Goal: Information Seeking & Learning: Check status

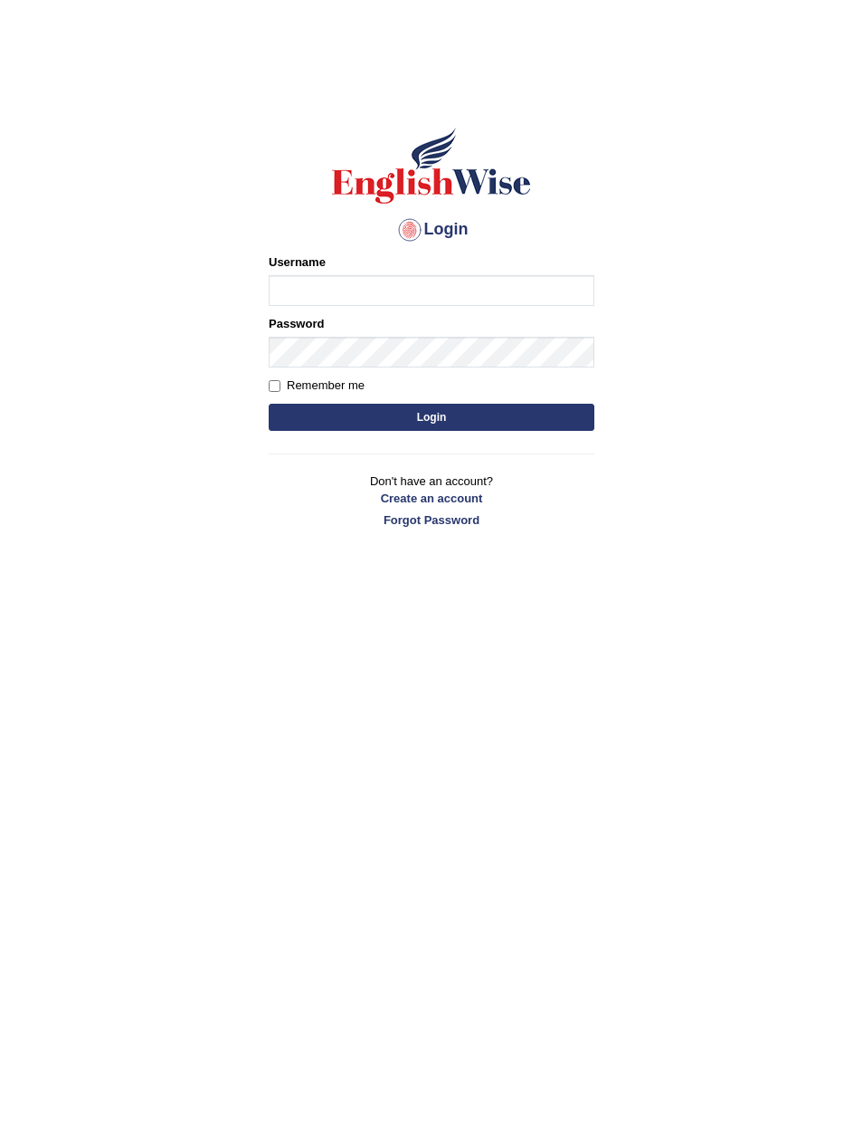
click at [538, 305] on input "Username" at bounding box center [432, 290] width 326 height 31
type input "Ko1englishwise"
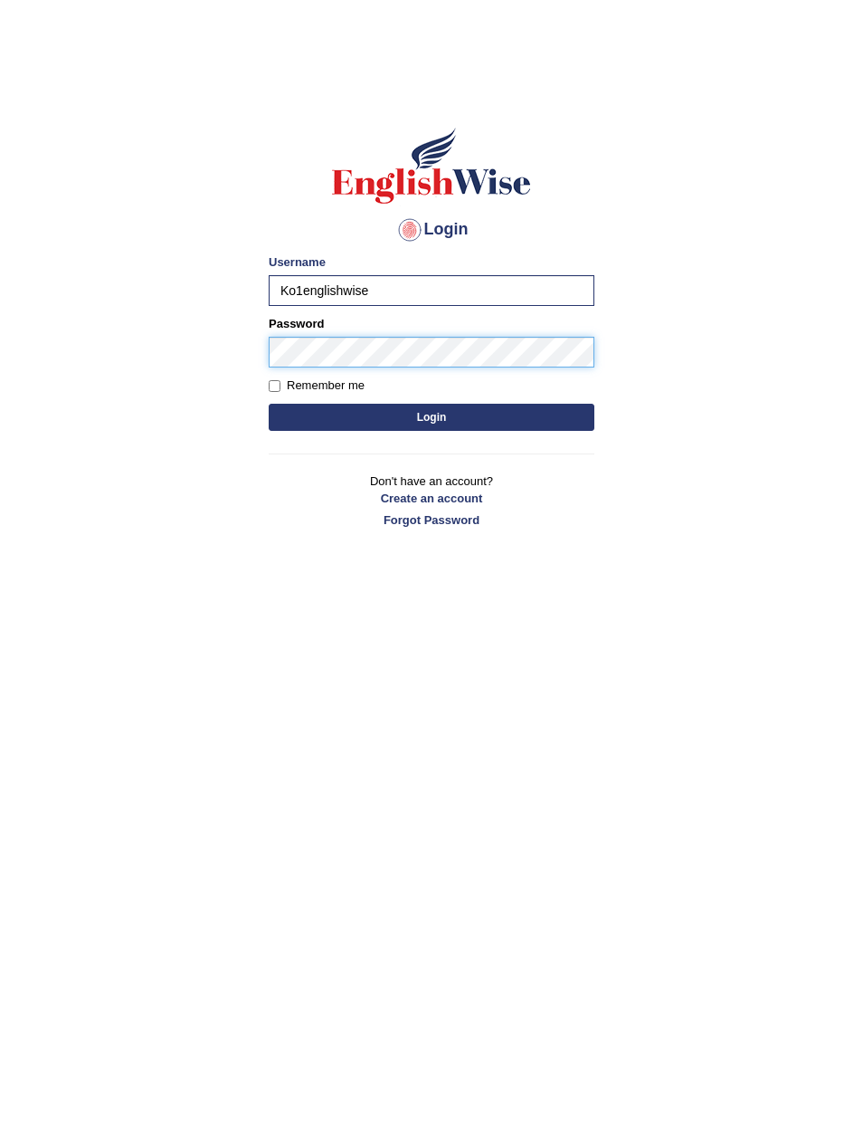
click at [432, 416] on button "Login" at bounding box center [432, 417] width 326 height 27
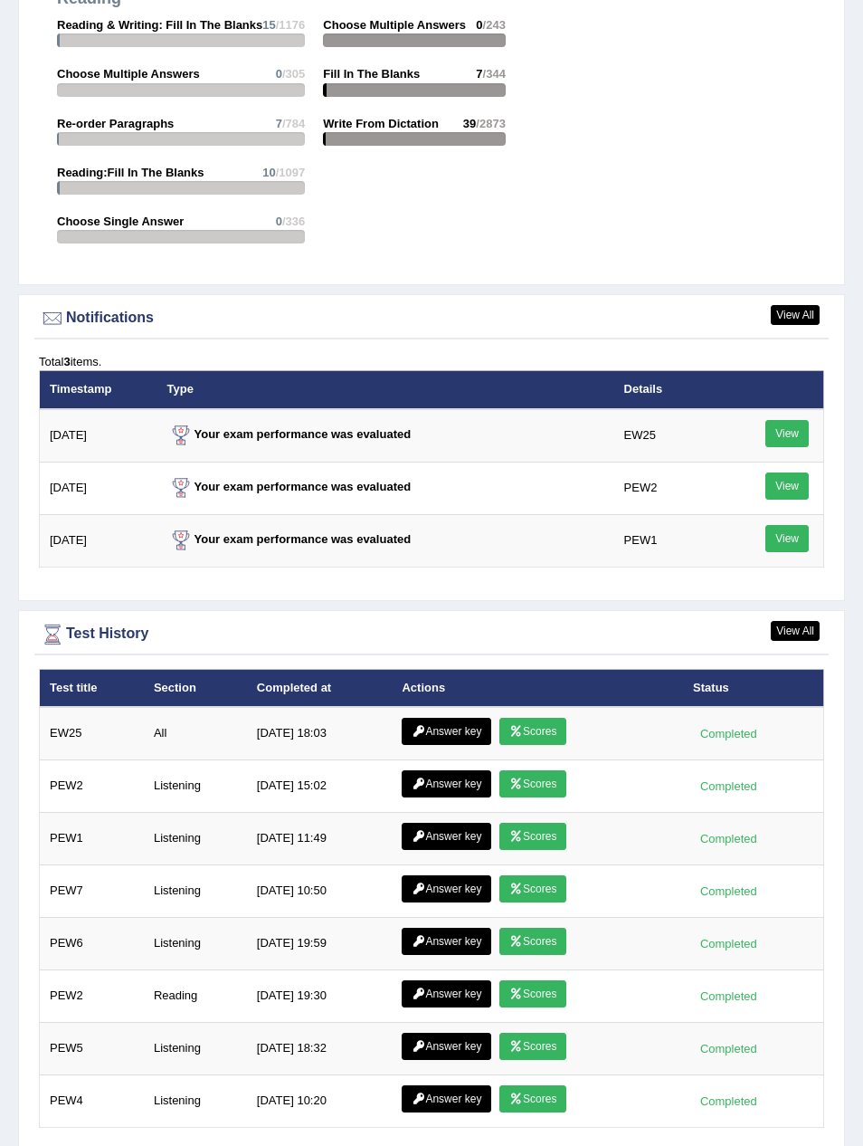
scroll to position [2783, 0]
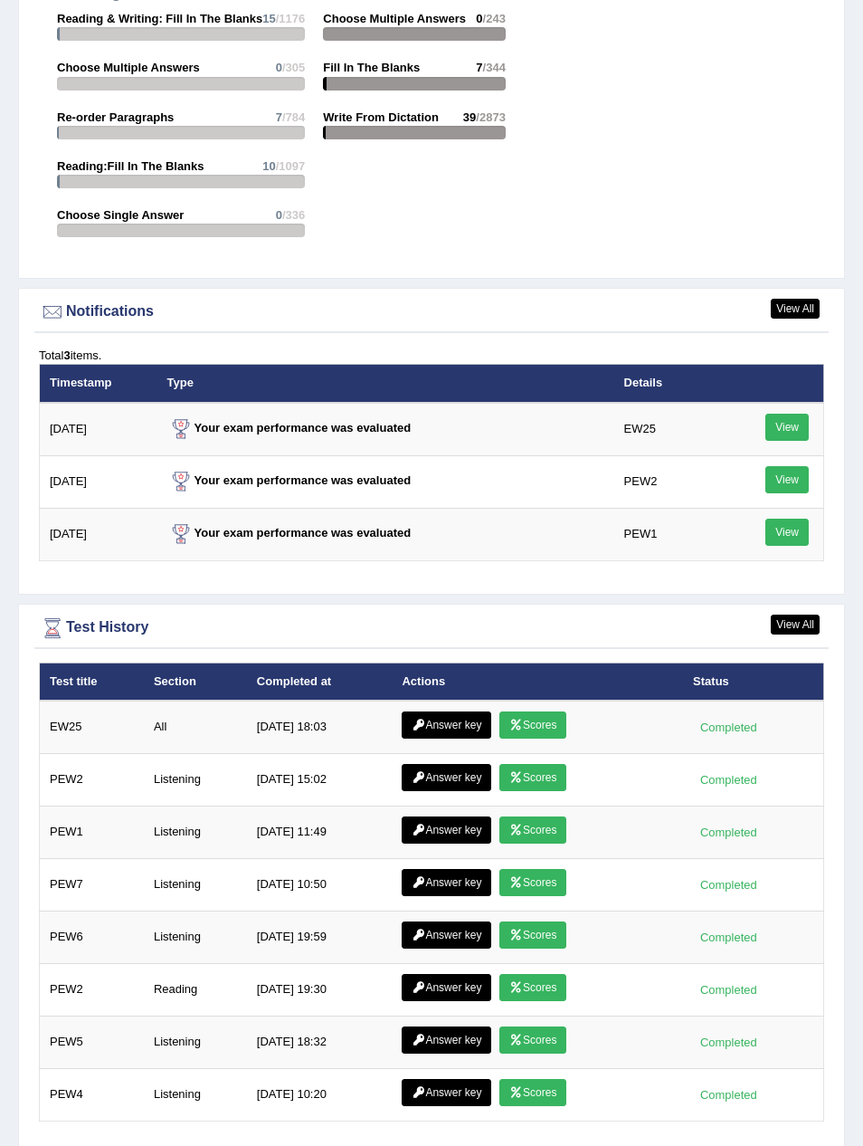
click at [537, 711] on link "Scores" at bounding box center [532, 724] width 67 height 27
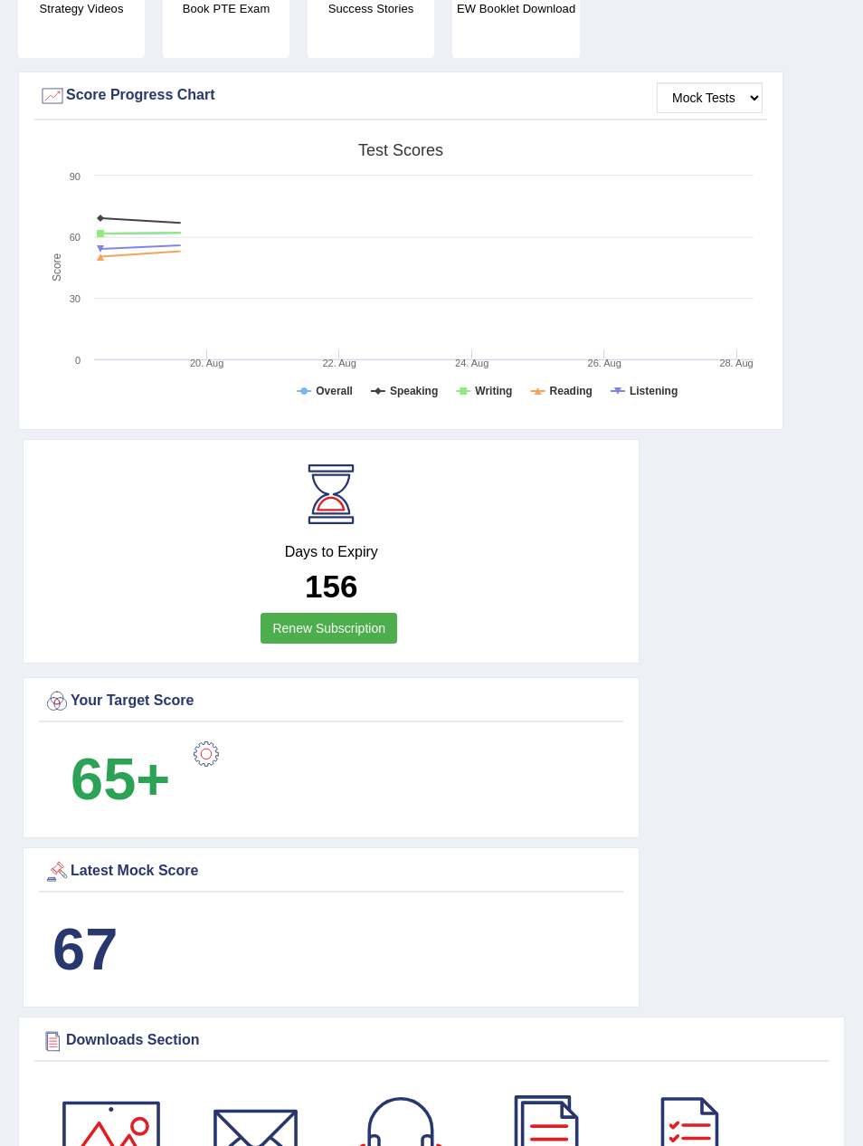
click at [435, 661] on div "Days to Expiry 156 Renew Subscription" at bounding box center [331, 551] width 617 height 224
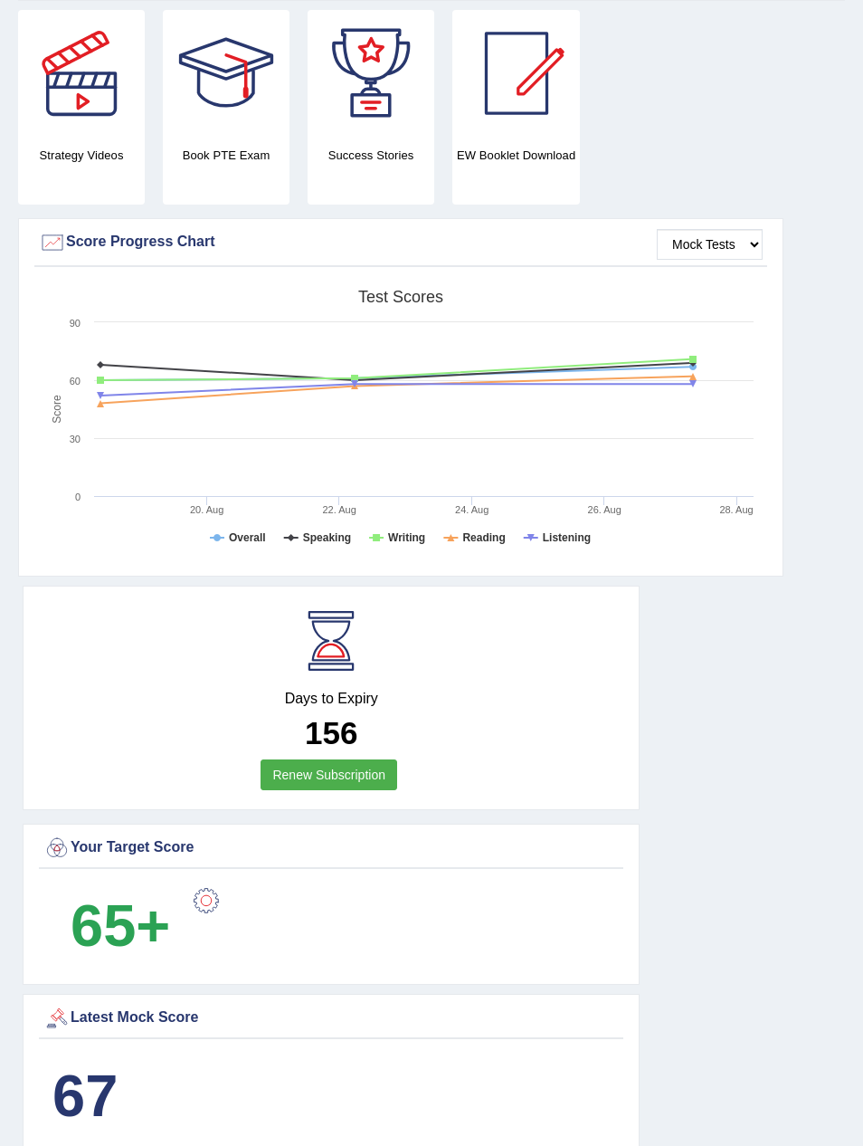
scroll to position [489, 0]
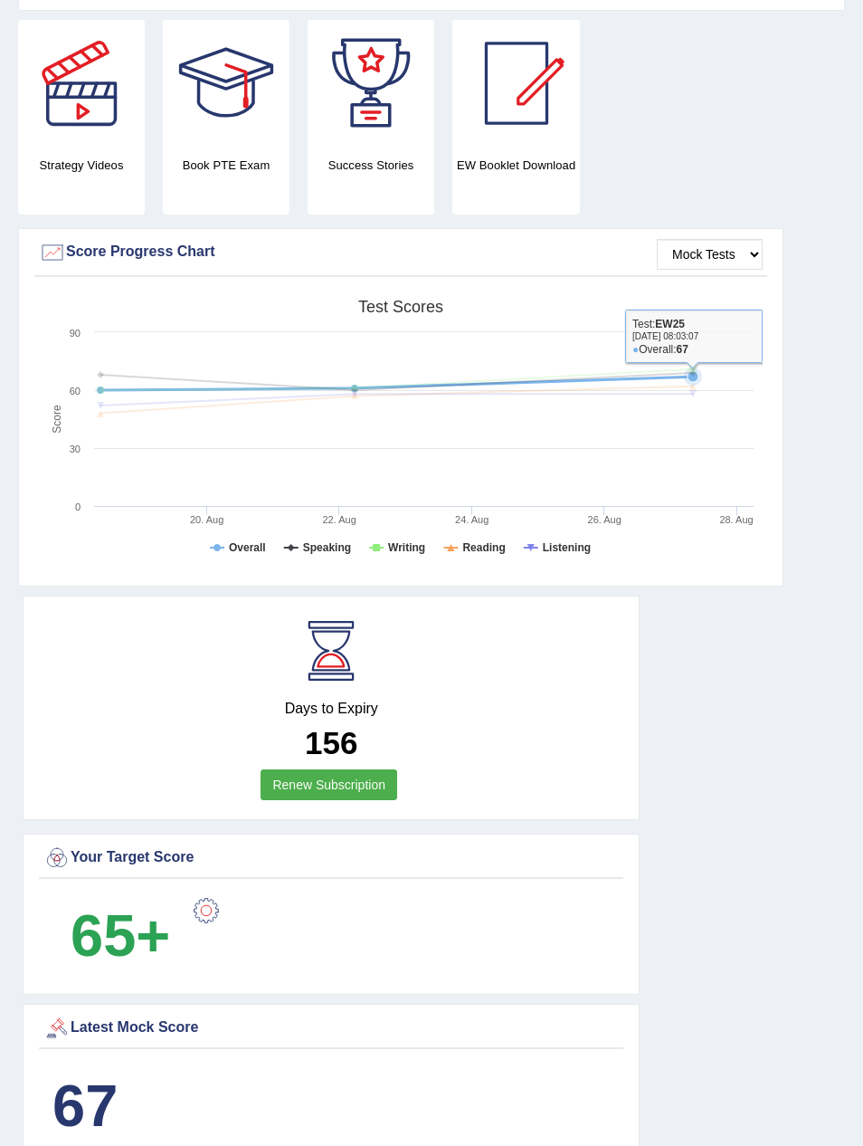
click at [689, 386] on icon at bounding box center [396, 399] width 611 height 27
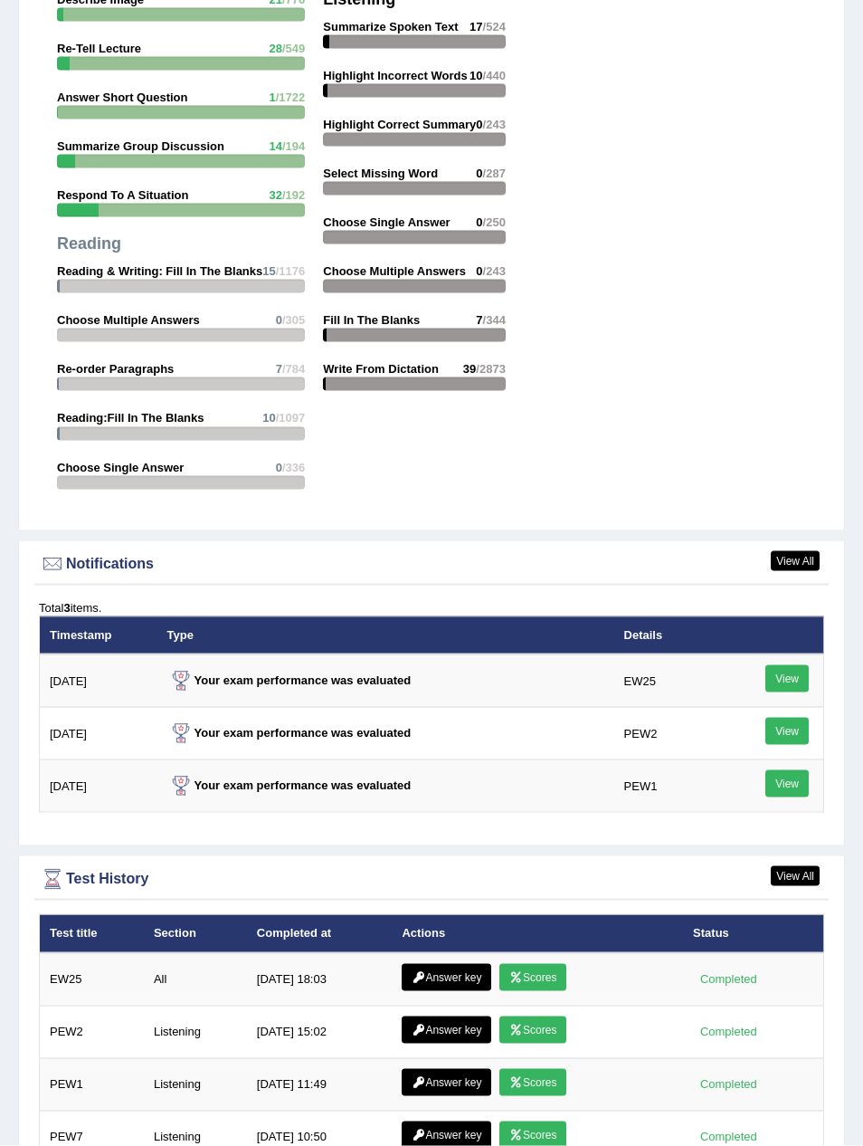
scroll to position [2668, 0]
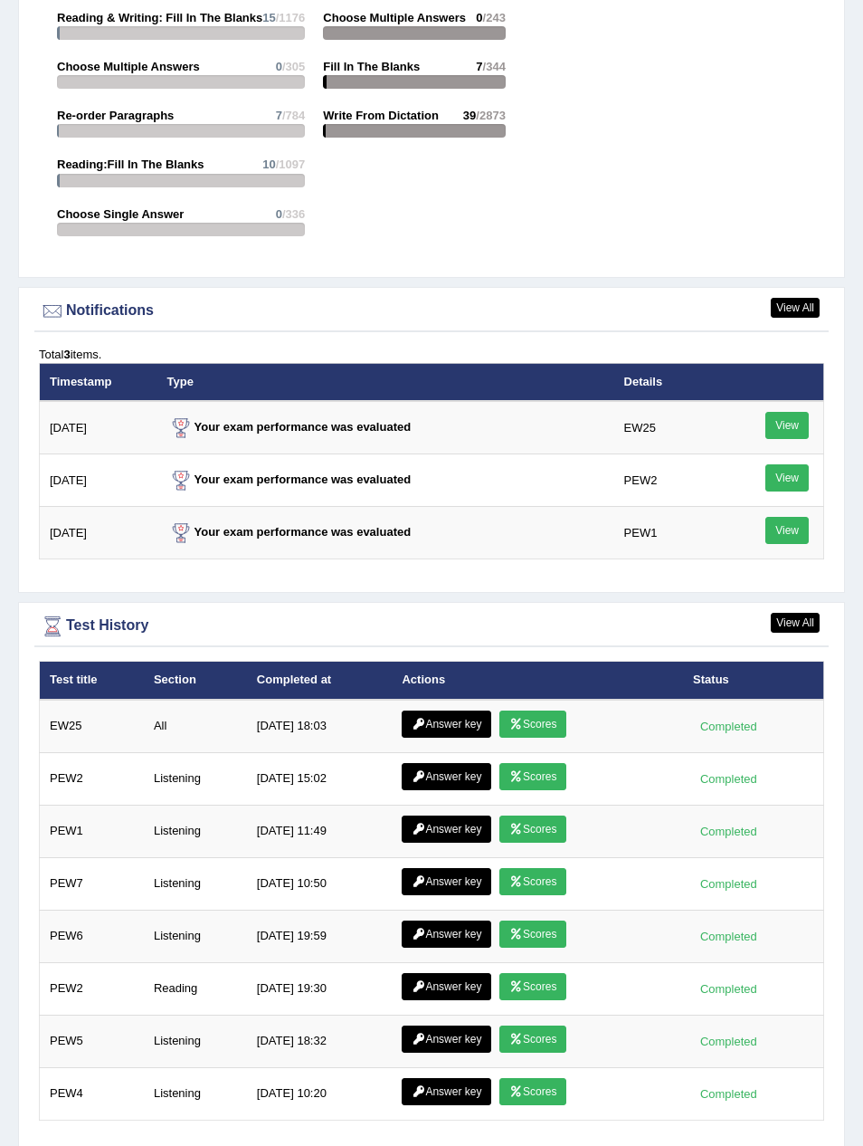
click at [439, 720] on link "Answer key" at bounding box center [447, 723] width 90 height 27
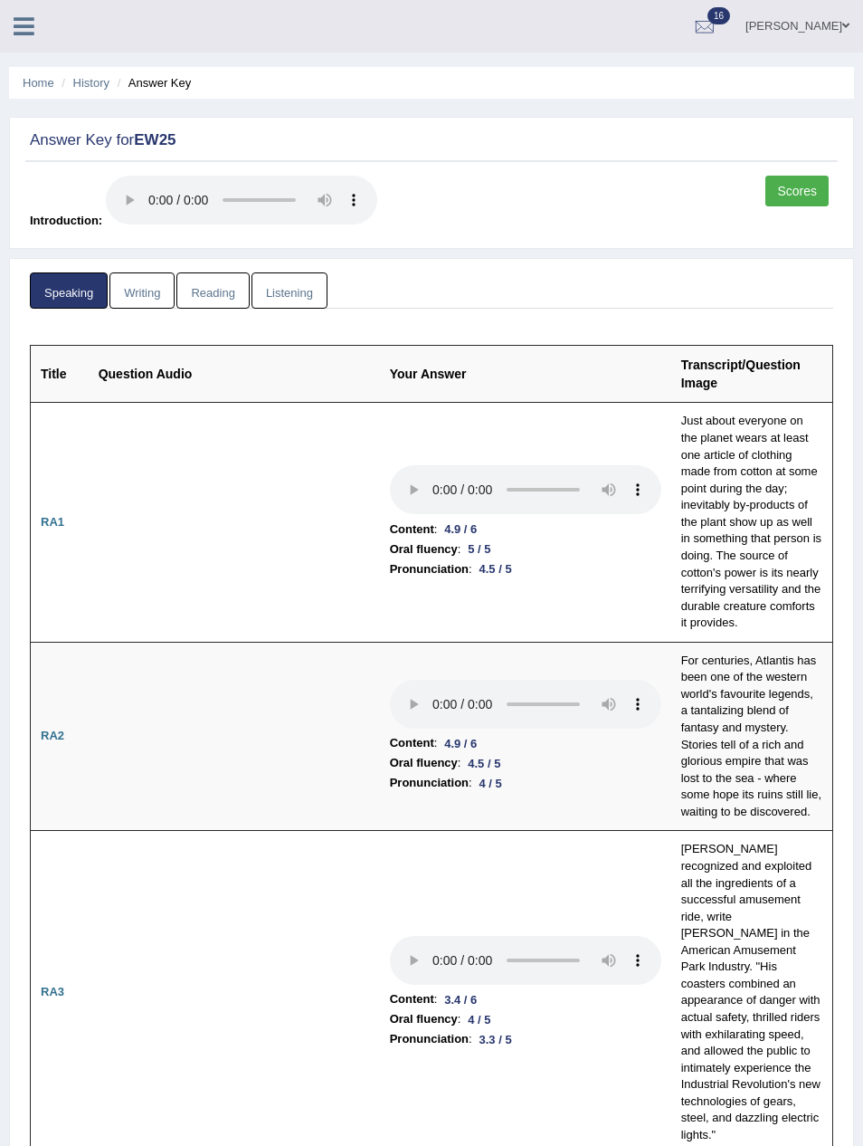
click at [296, 272] on link "Listening" at bounding box center [290, 290] width 76 height 37
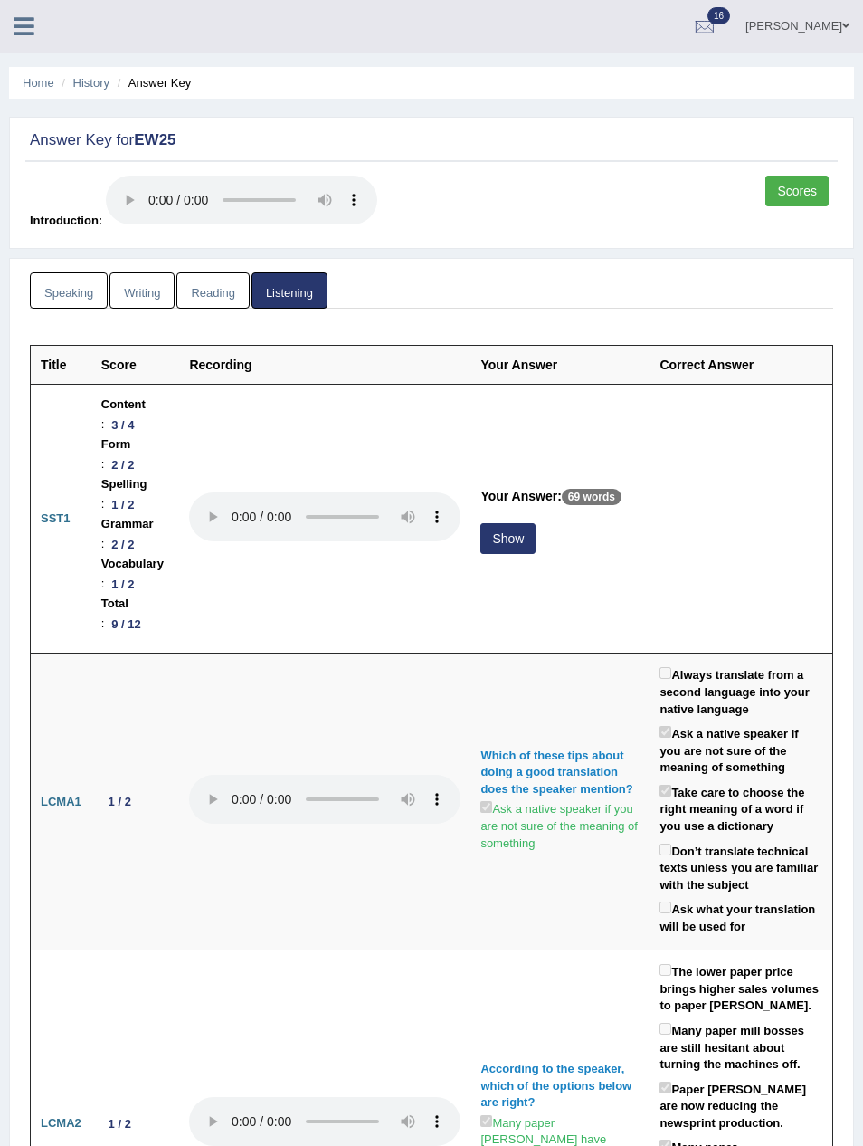
click at [40, 86] on link "Home" at bounding box center [39, 83] width 32 height 14
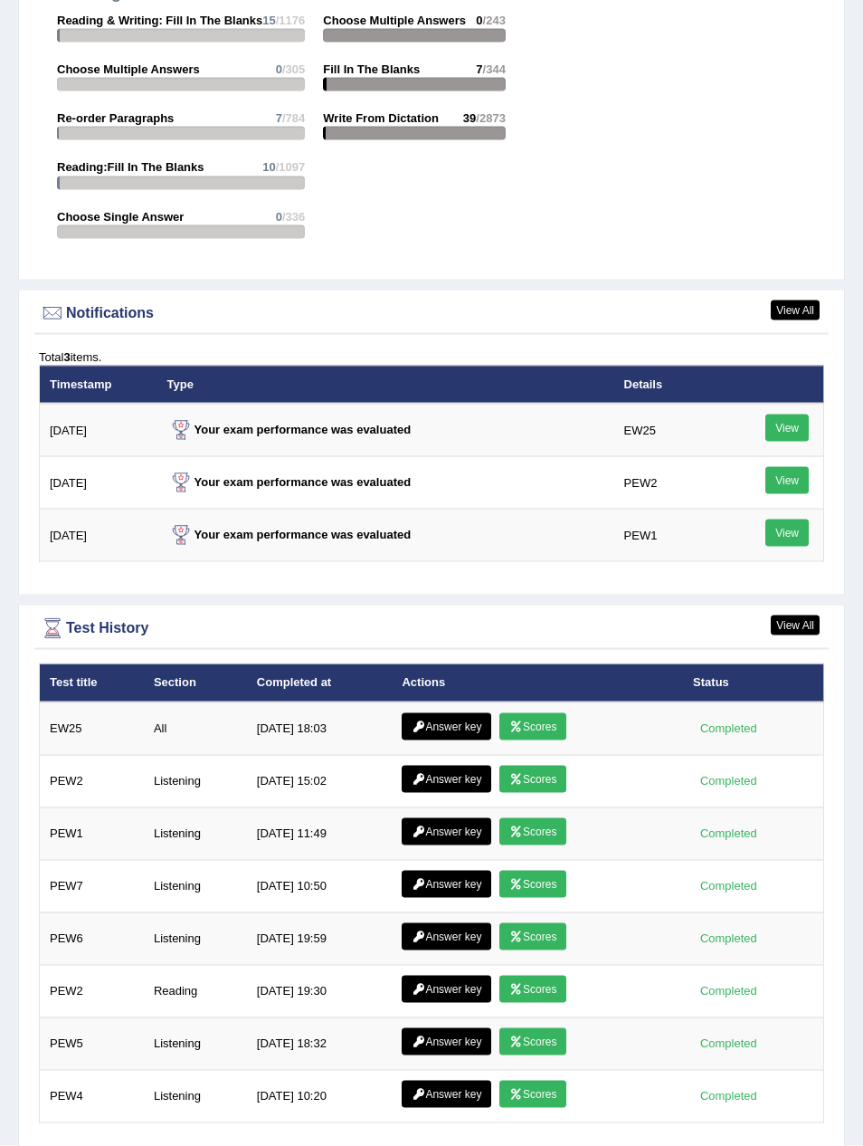
scroll to position [2666, 0]
click at [531, 720] on link "Scores" at bounding box center [532, 725] width 67 height 27
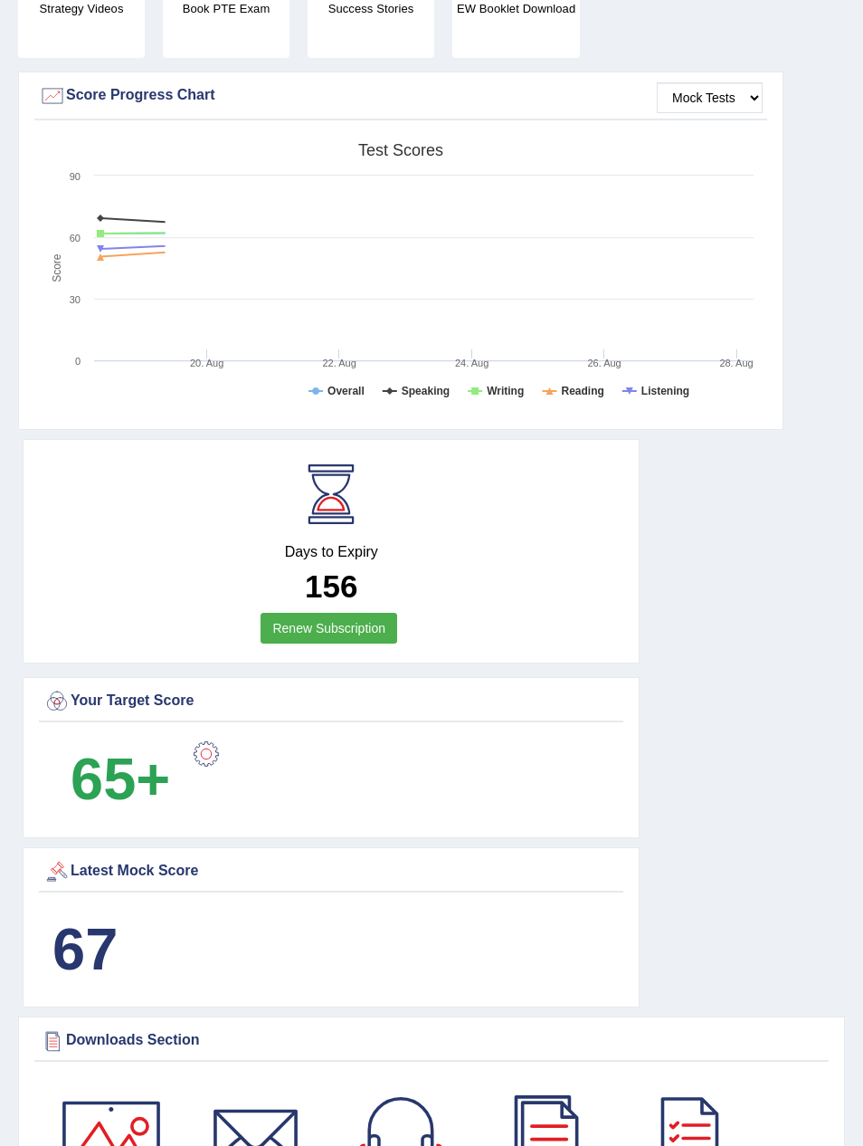
click at [442, 659] on div "Days to Expiry 156 Renew Subscription" at bounding box center [331, 551] width 617 height 224
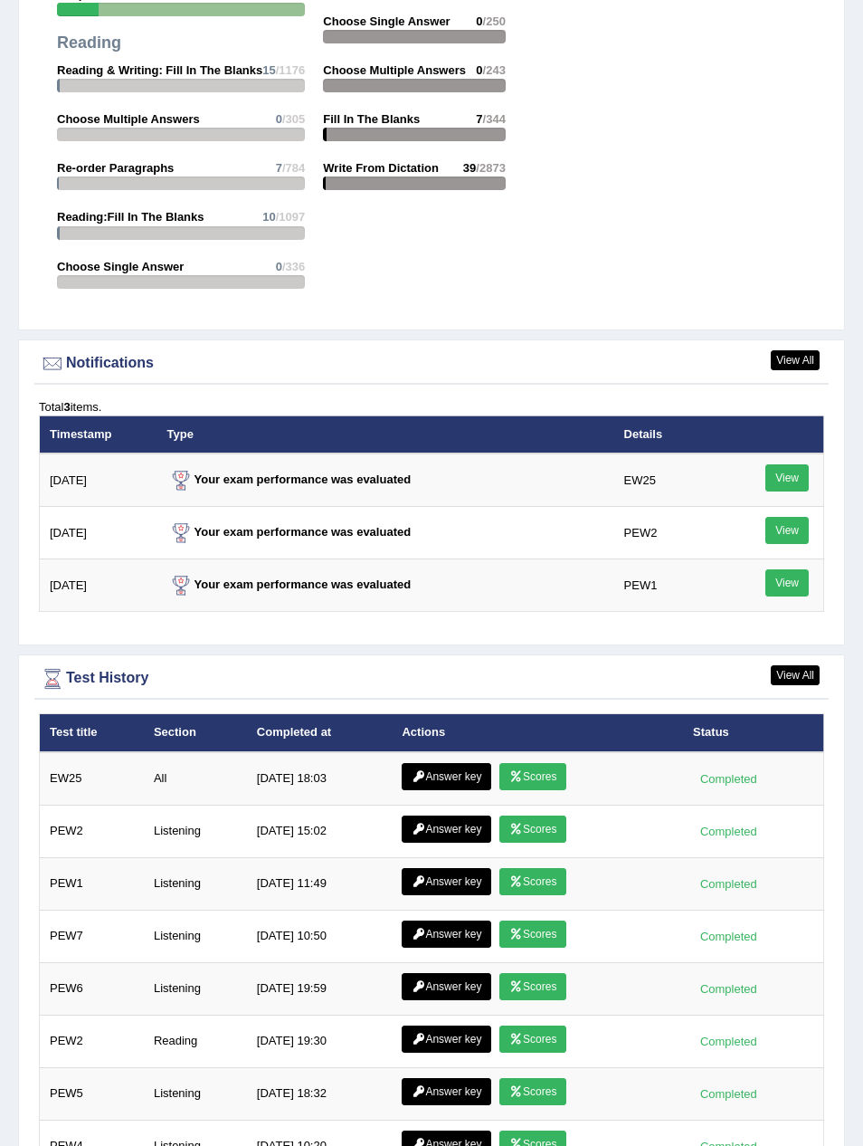
scroll to position [2668, 0]
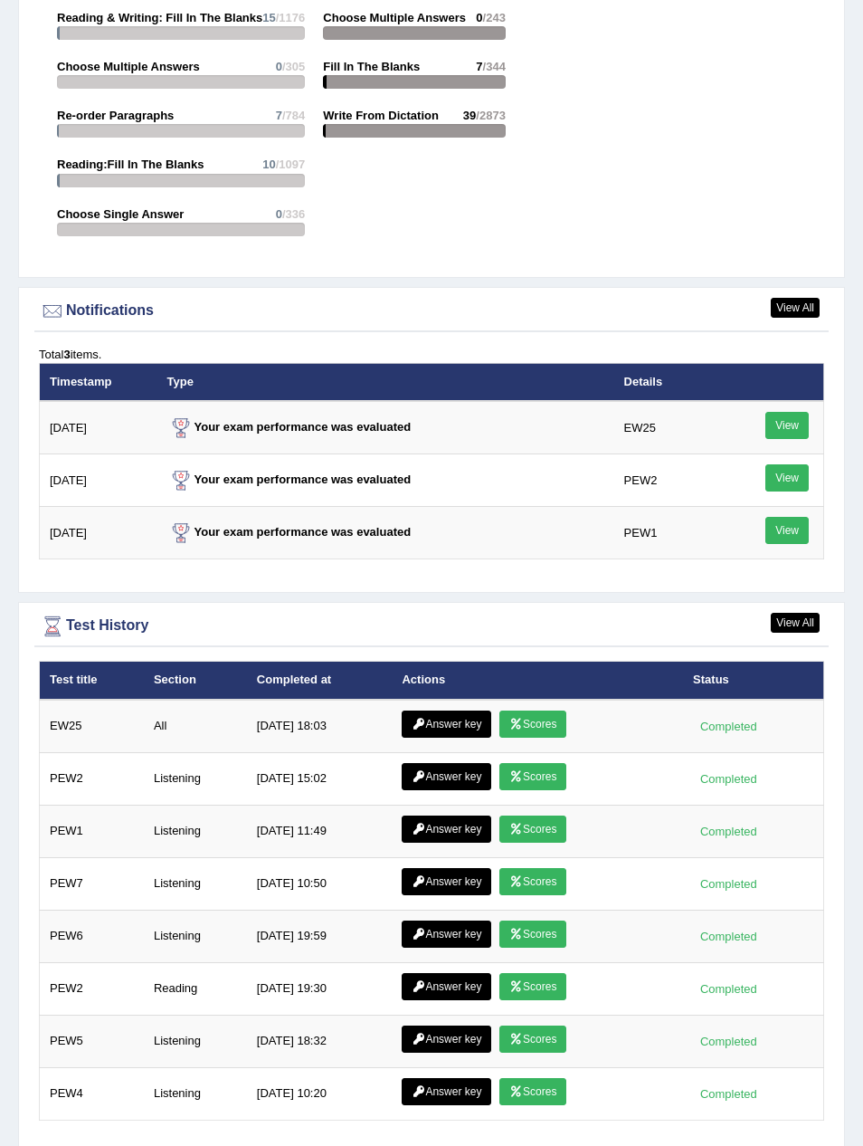
click at [450, 721] on link "Answer key" at bounding box center [447, 723] width 90 height 27
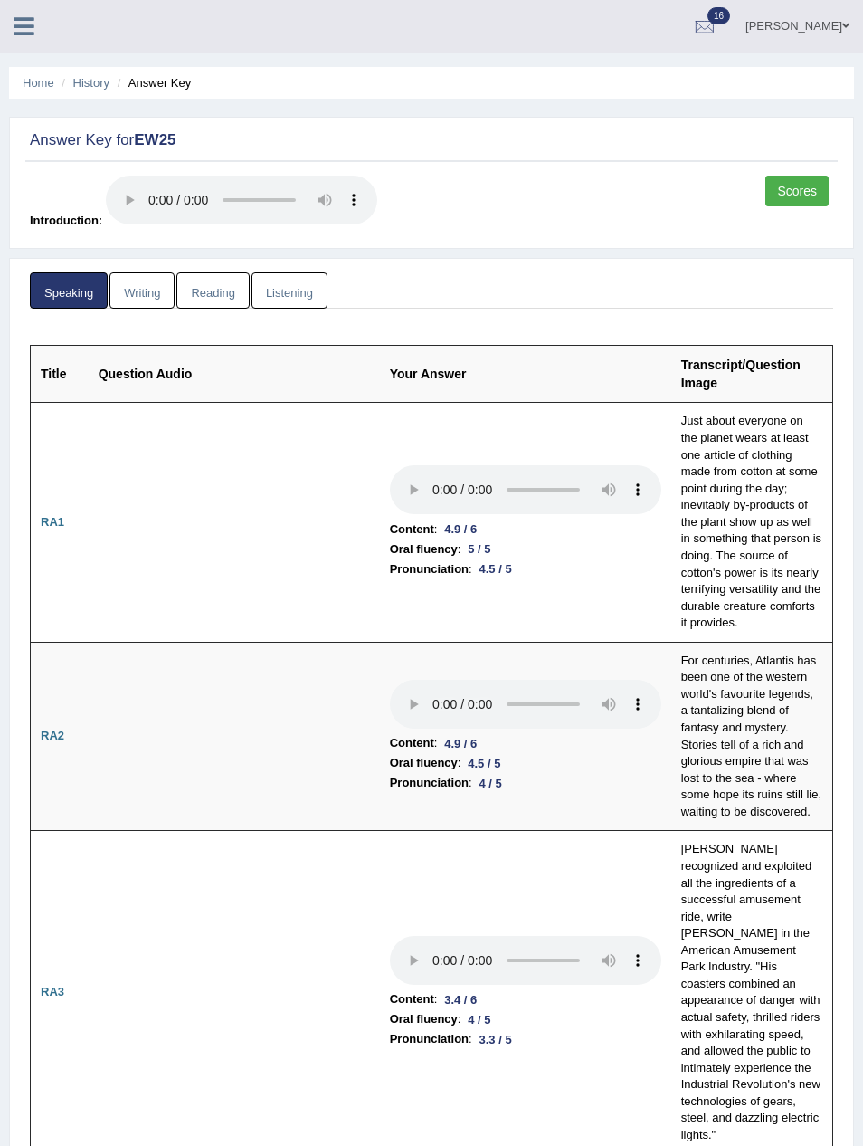
click at [42, 81] on link "Home" at bounding box center [39, 83] width 32 height 14
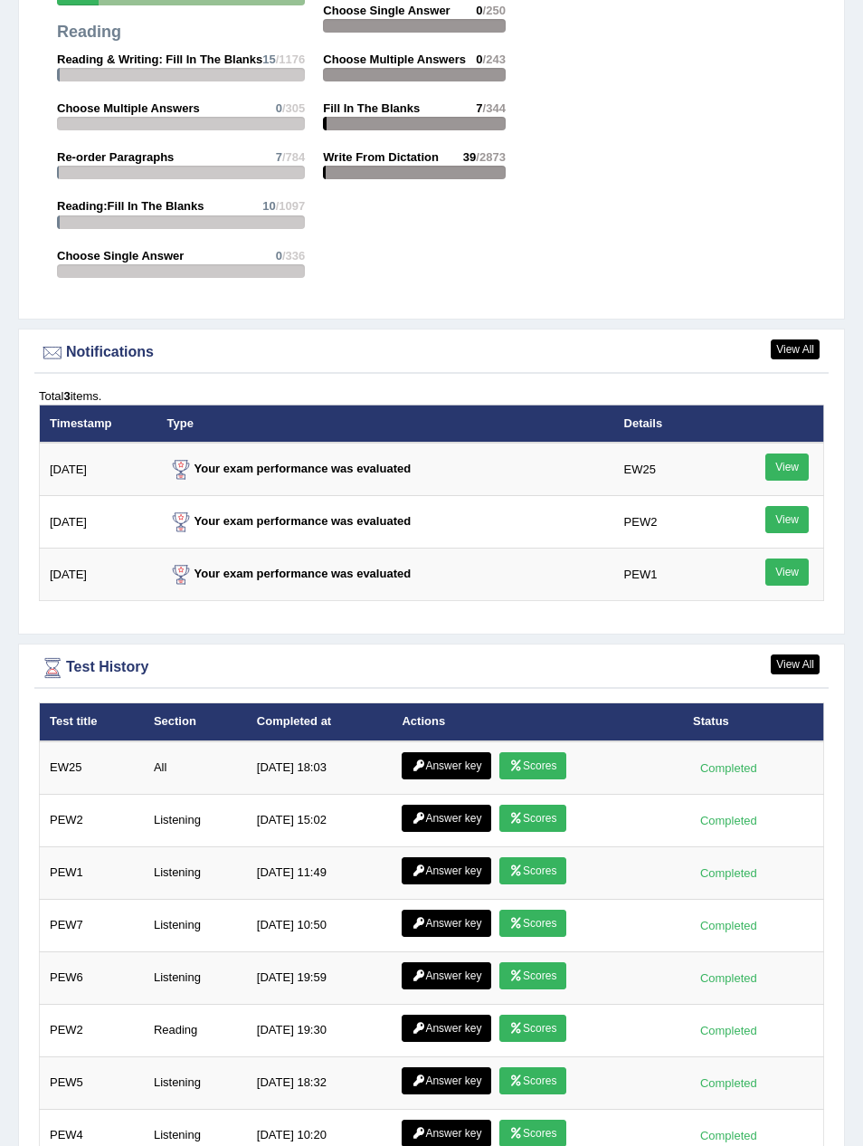
scroll to position [2668, 0]
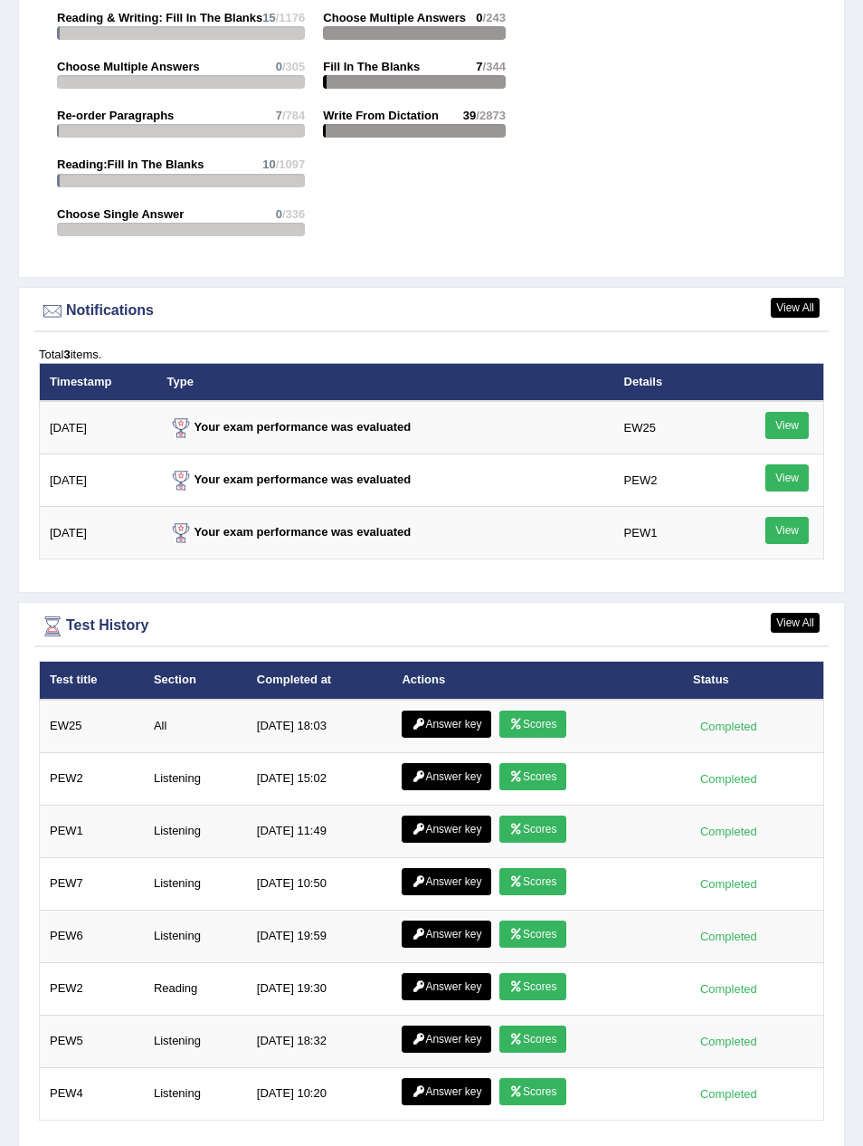
click at [534, 715] on link "Scores" at bounding box center [532, 723] width 67 height 27
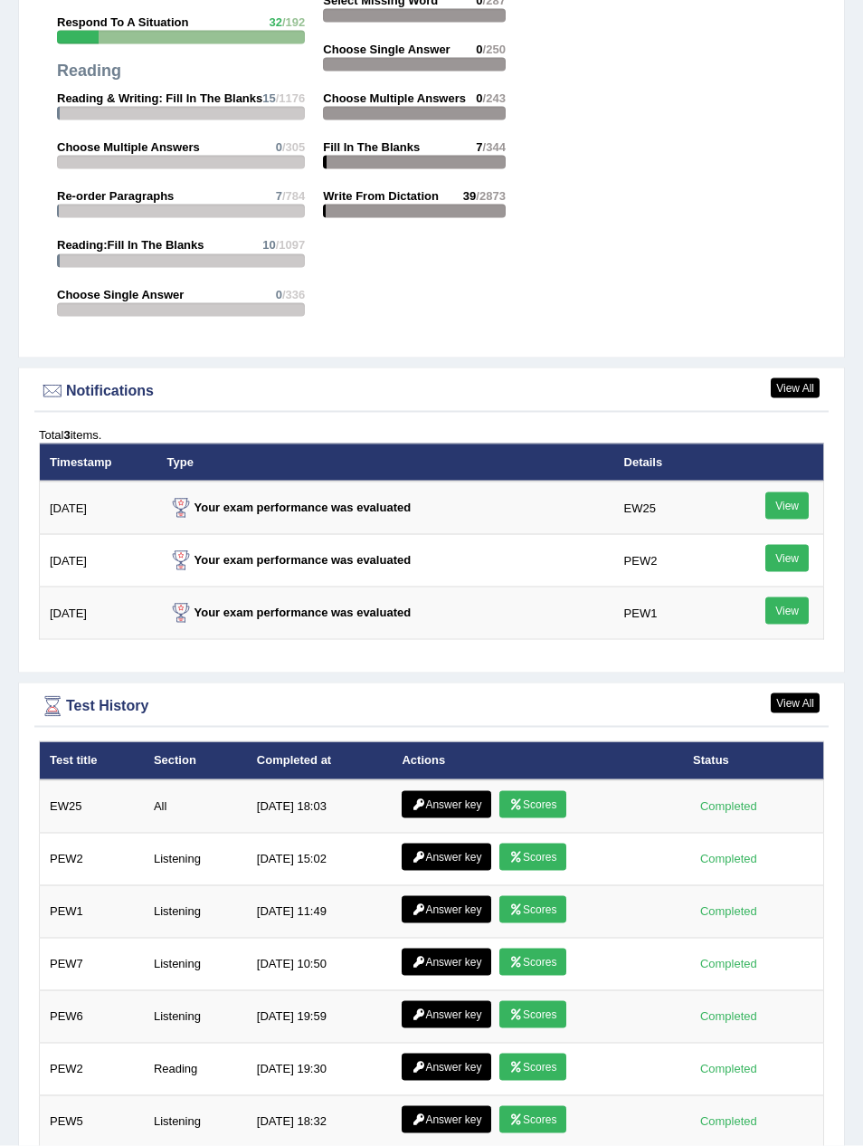
scroll to position [2588, 0]
click at [450, 800] on link "Answer key" at bounding box center [447, 803] width 90 height 27
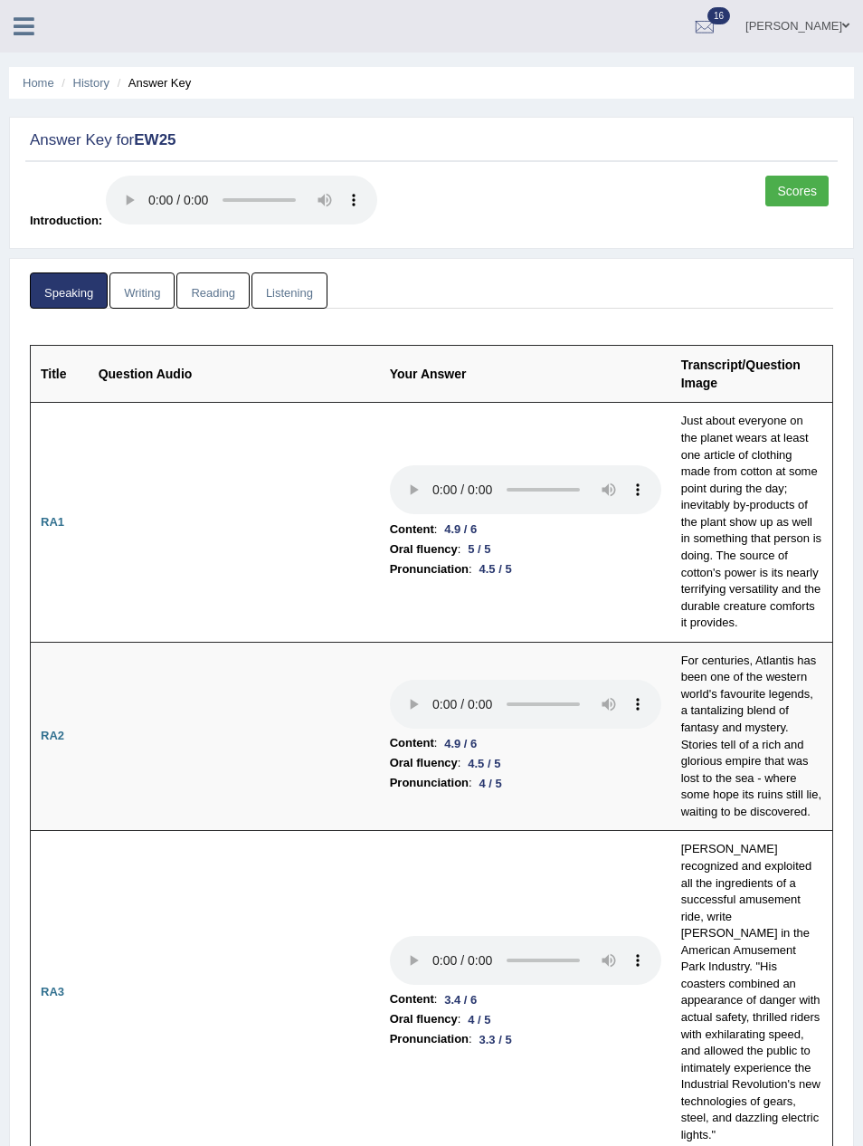
click at [138, 286] on link "Writing" at bounding box center [141, 290] width 65 height 37
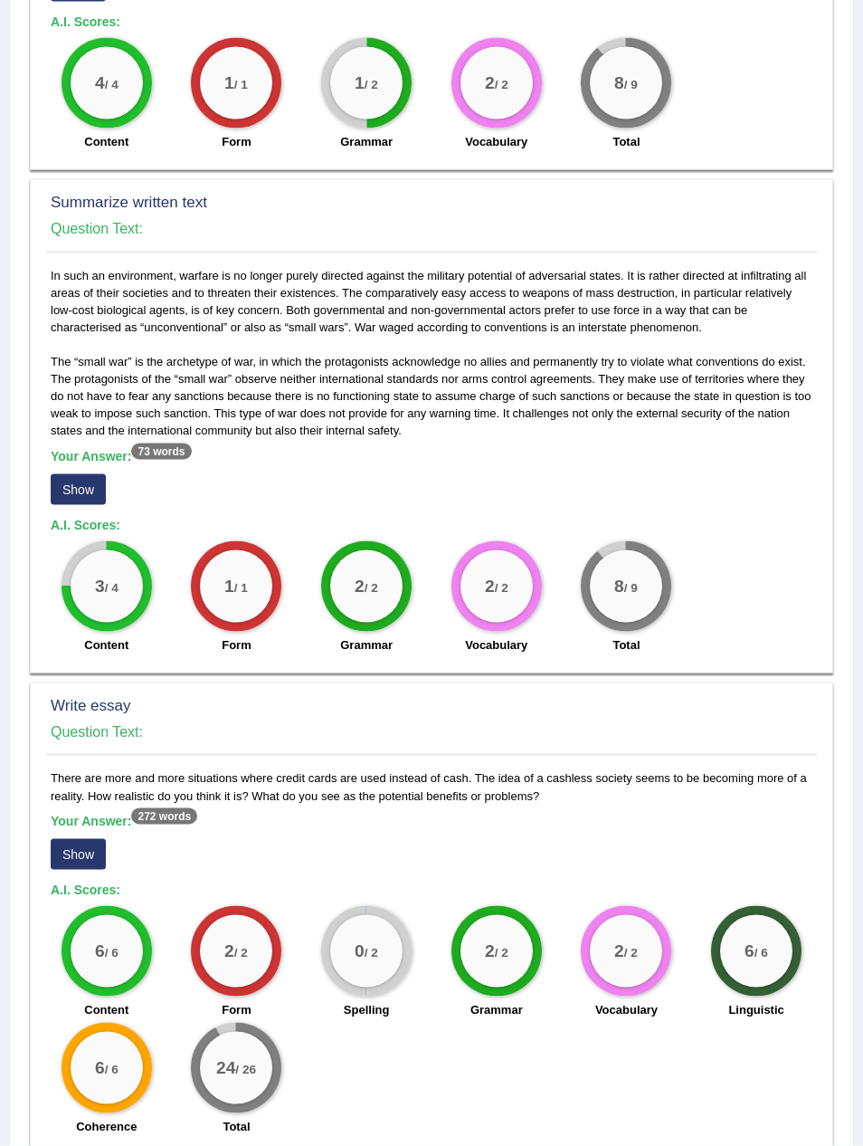
scroll to position [804, 0]
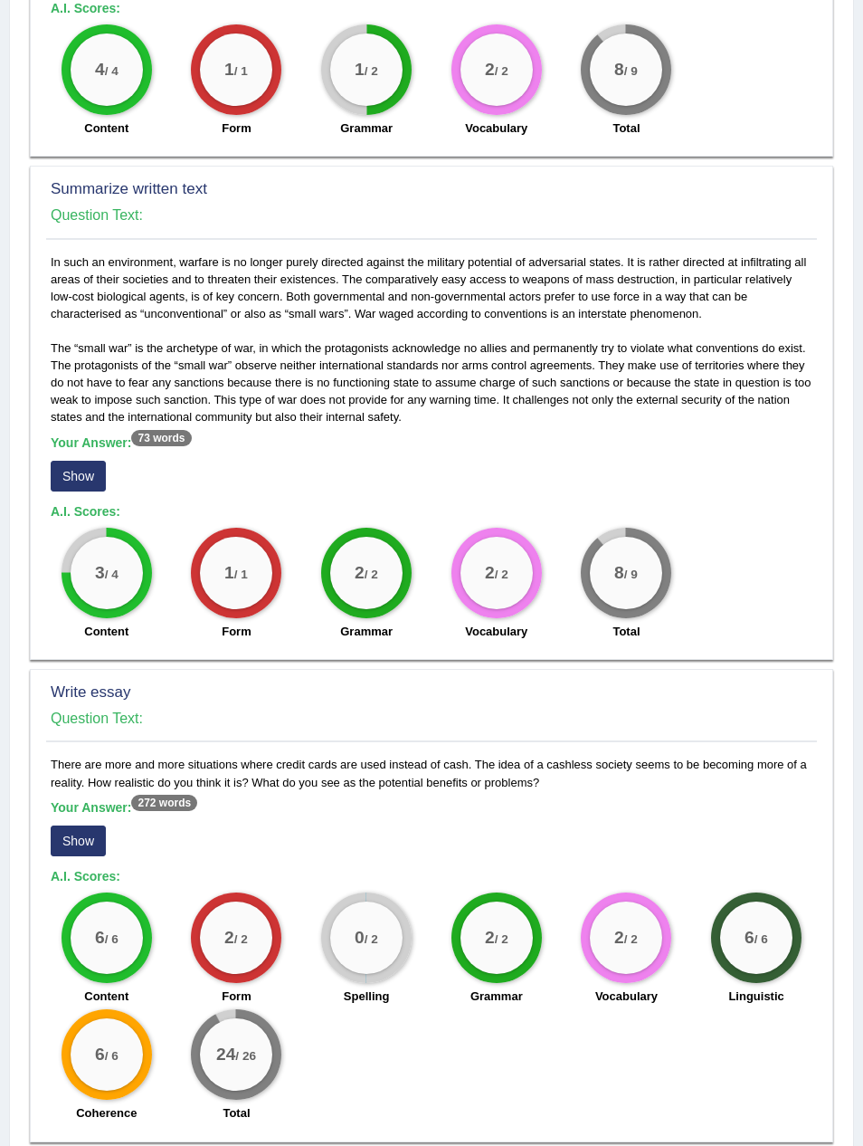
click at [74, 825] on button "Show" at bounding box center [78, 840] width 55 height 31
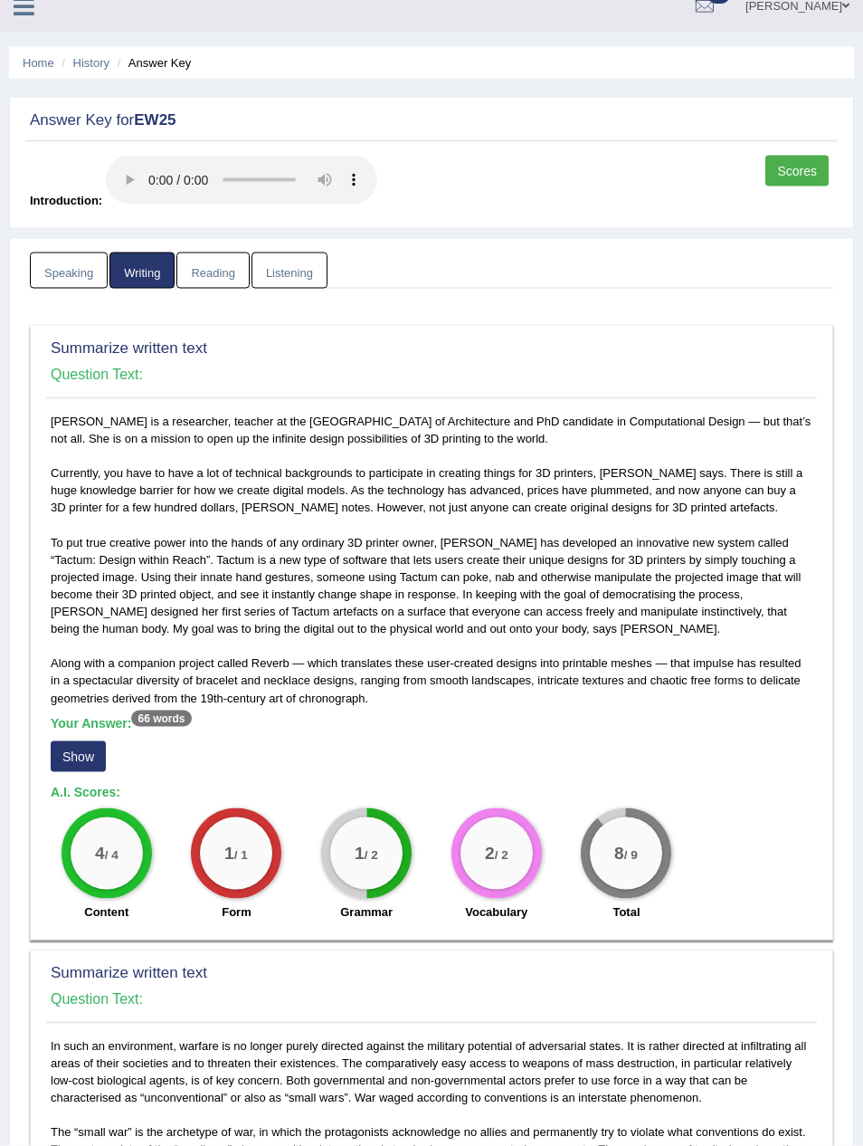
scroll to position [0, 0]
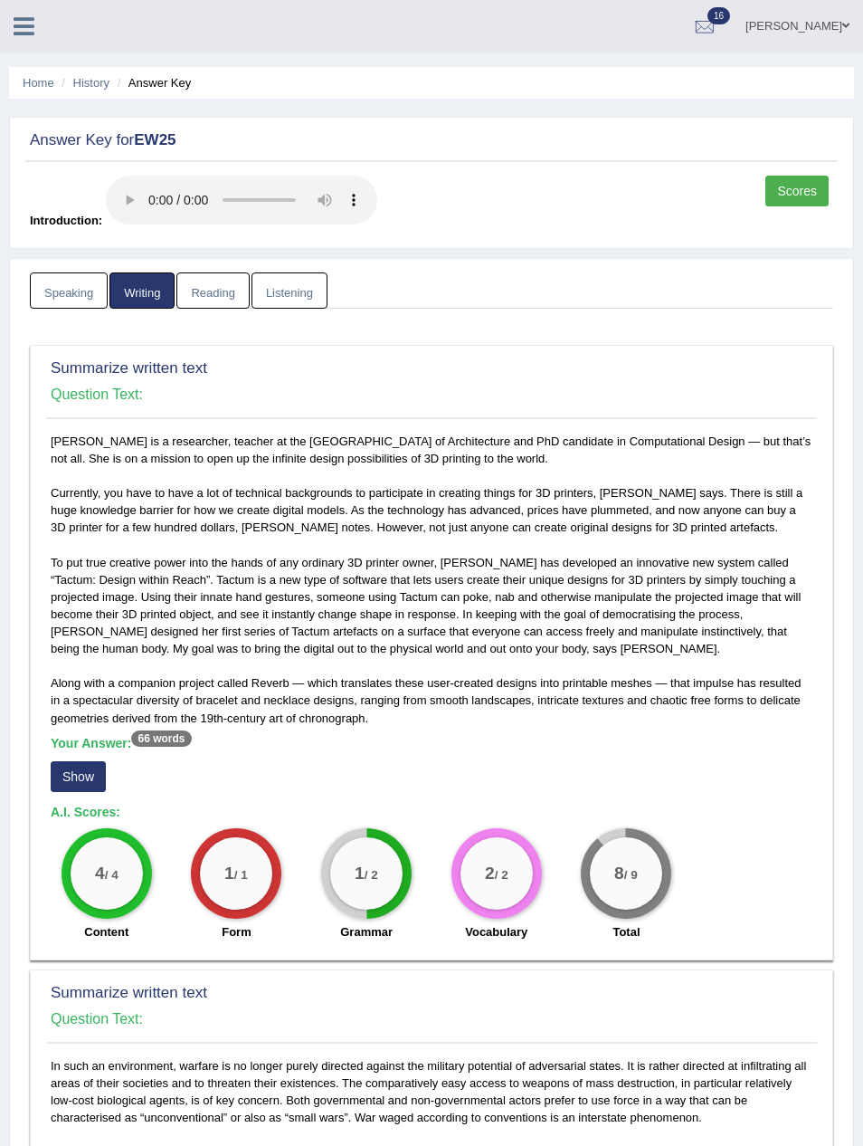
click at [216, 272] on link "Reading" at bounding box center [212, 290] width 72 height 37
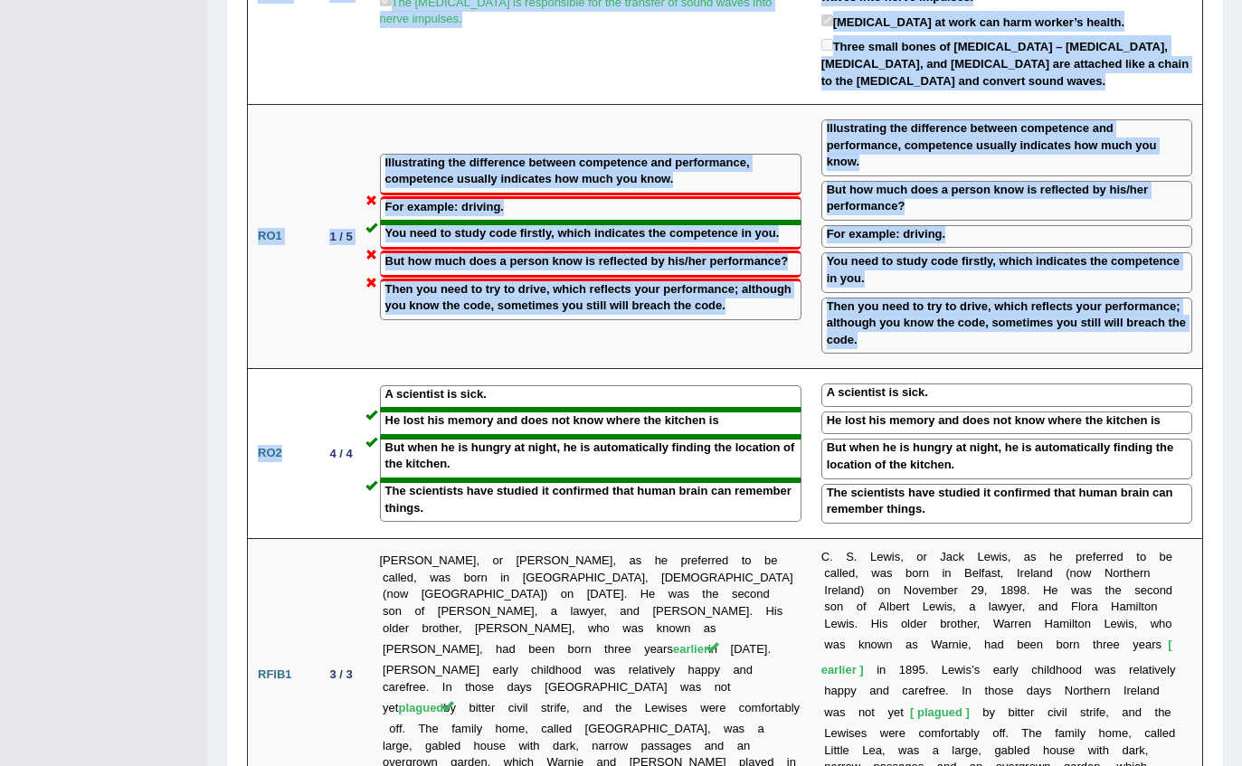
scroll to position [3137, 0]
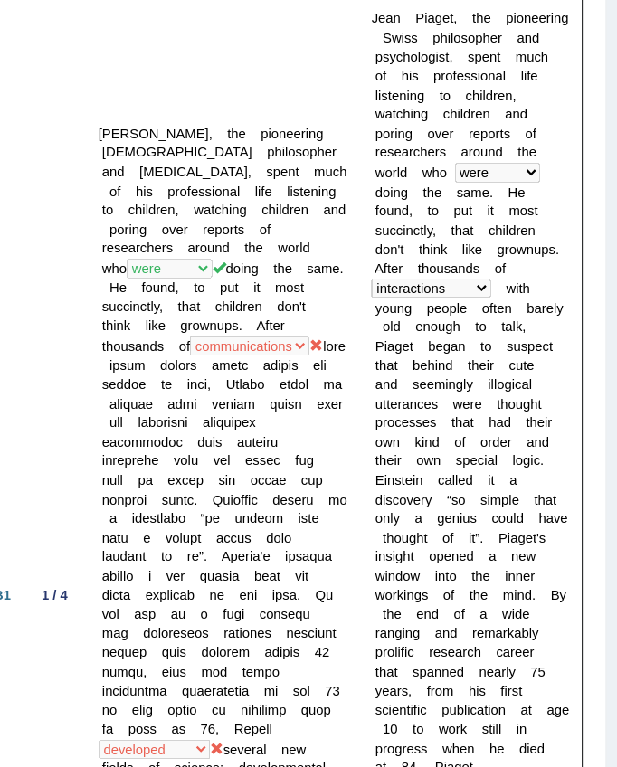
scroll to position [0, 0]
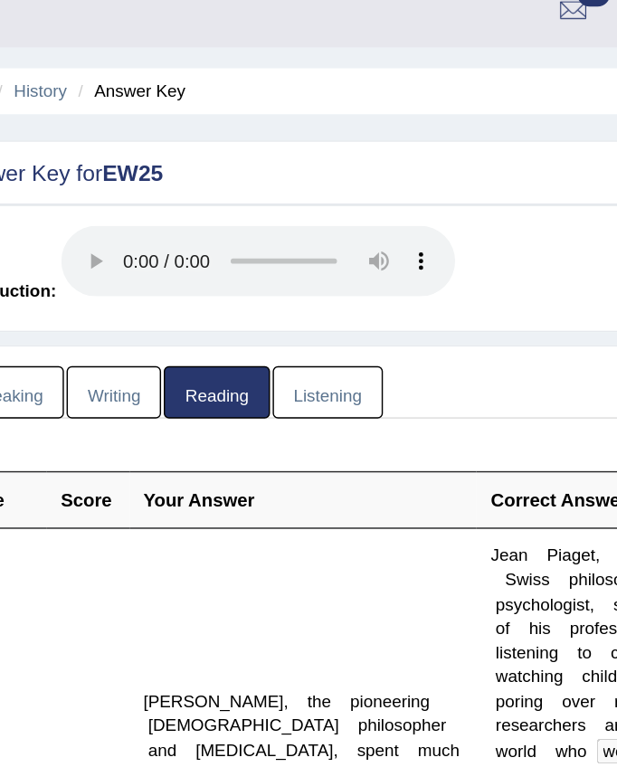
click at [252, 272] on link "Listening" at bounding box center [290, 290] width 76 height 37
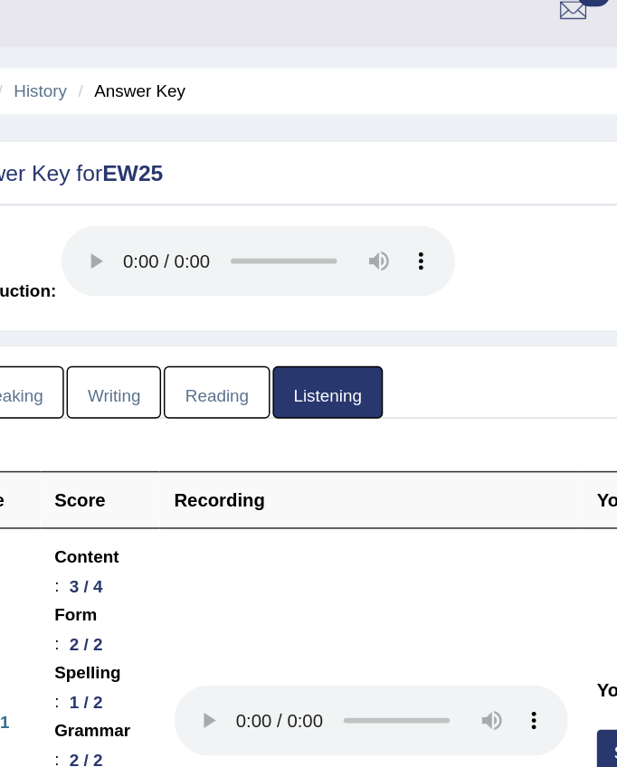
click at [109, 272] on link "Writing" at bounding box center [141, 290] width 65 height 37
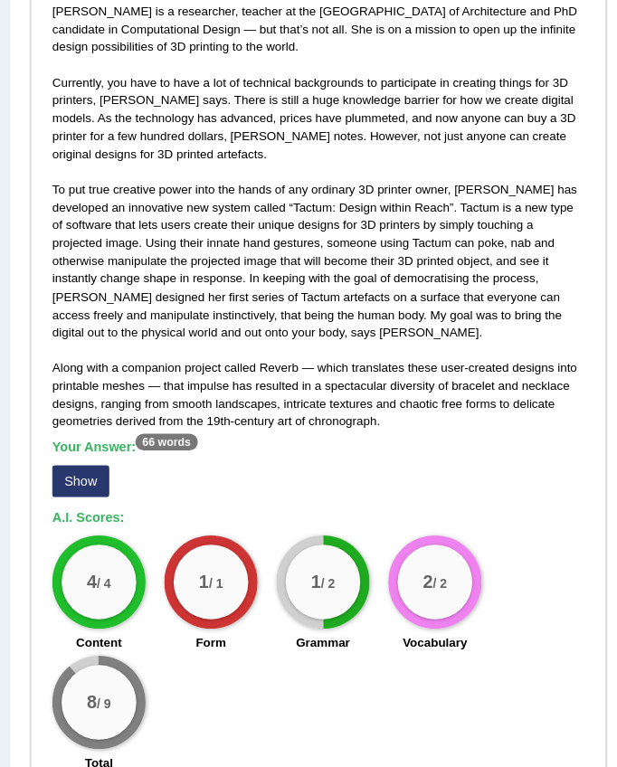
scroll to position [429, 0]
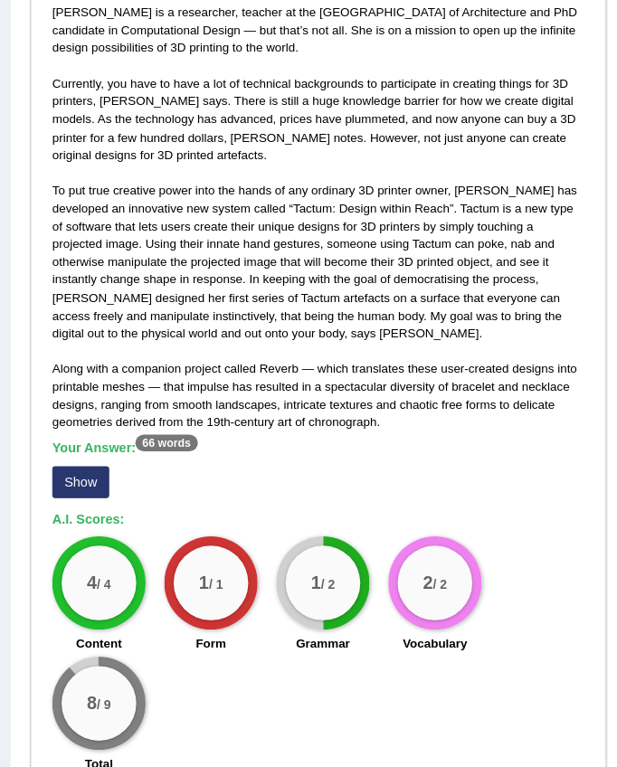
click at [82, 452] on button "Show" at bounding box center [78, 467] width 55 height 31
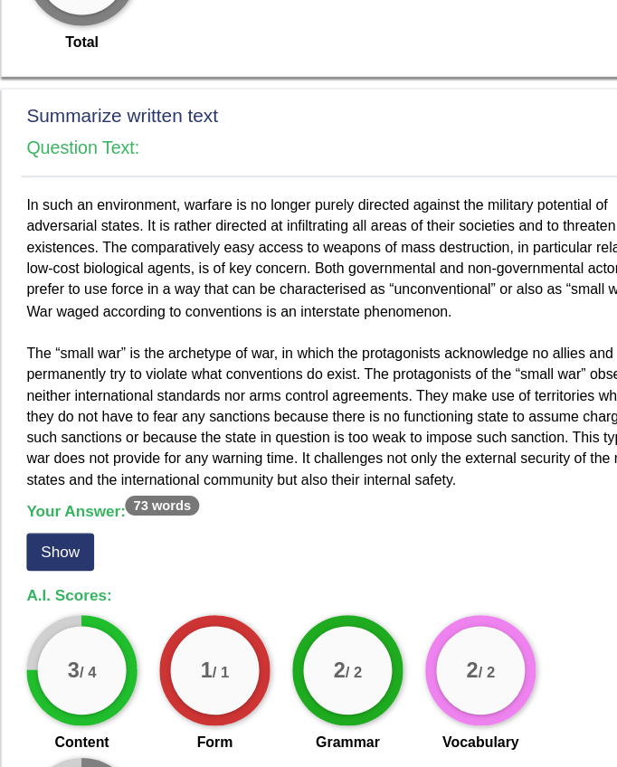
scroll to position [1093, 0]
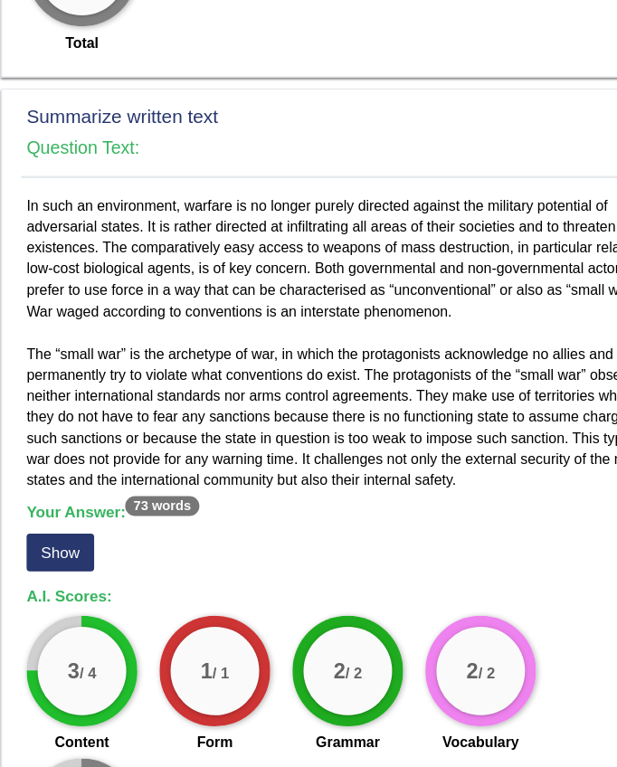
click at [65, 529] on button "Show" at bounding box center [78, 544] width 55 height 31
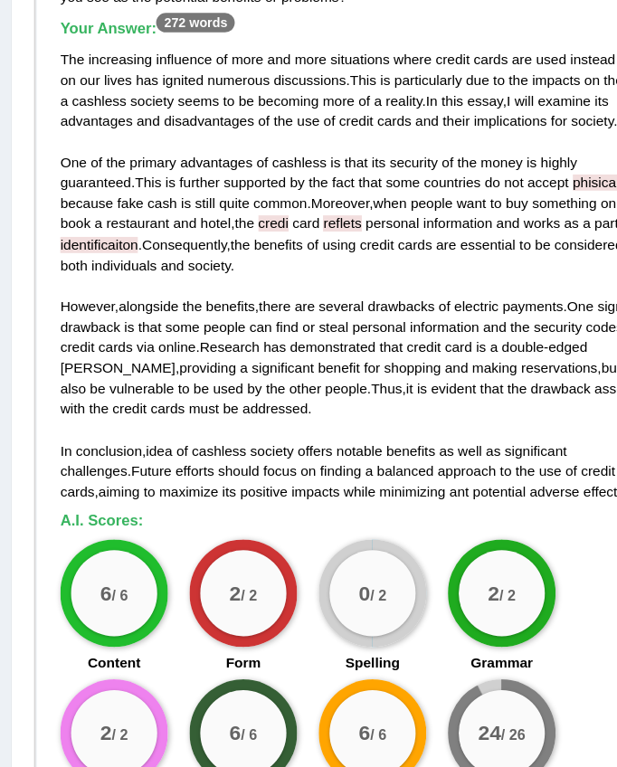
scroll to position [2094, 0]
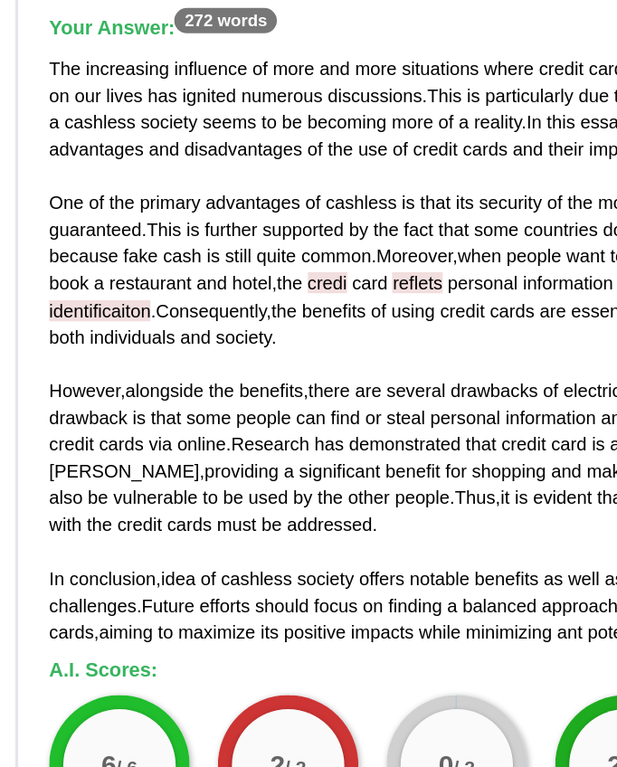
click at [56, 236] on span "identificaiton" at bounding box center [83, 243] width 65 height 14
click at [64, 236] on span "identificaiton" at bounding box center [83, 243] width 65 height 14
click at [51, 200] on div "The increasing influence of more and more situations where credit cards are use…" at bounding box center [309, 269] width 516 height 380
click at [55, 236] on span "identificaiton" at bounding box center [83, 243] width 65 height 14
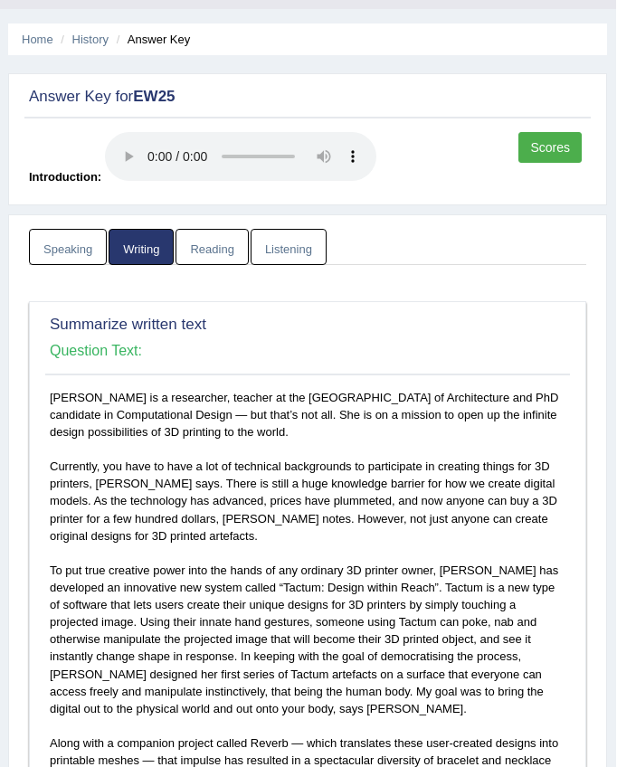
scroll to position [0, 0]
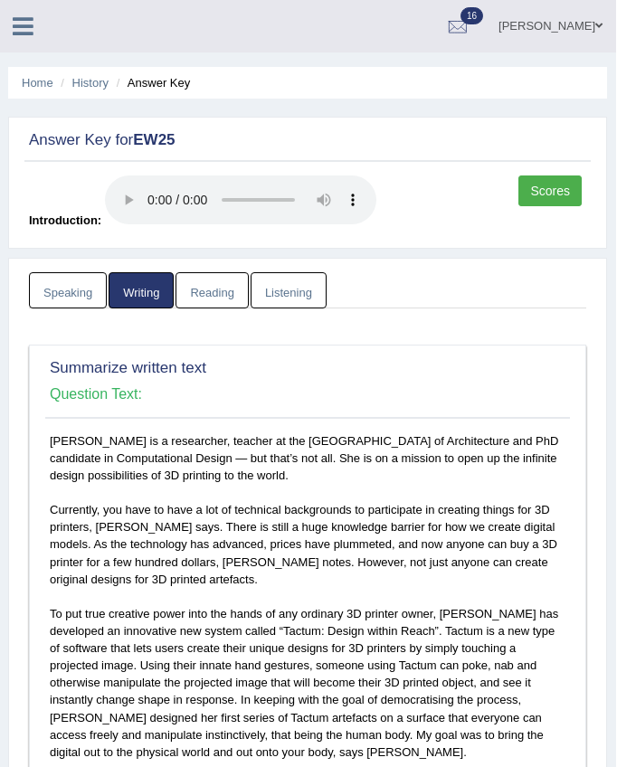
click at [290, 272] on link "Listening" at bounding box center [290, 290] width 76 height 37
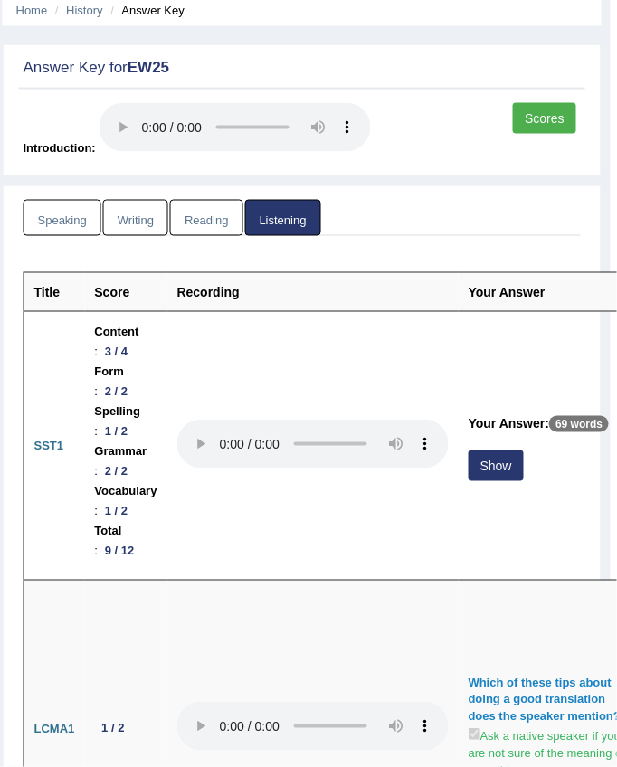
scroll to position [74, 6]
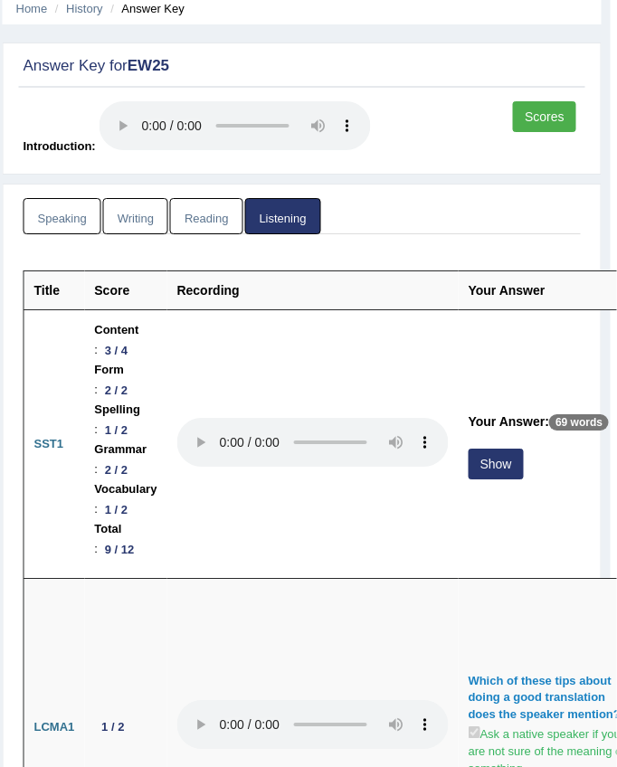
click at [469, 449] on button "Show" at bounding box center [496, 464] width 55 height 31
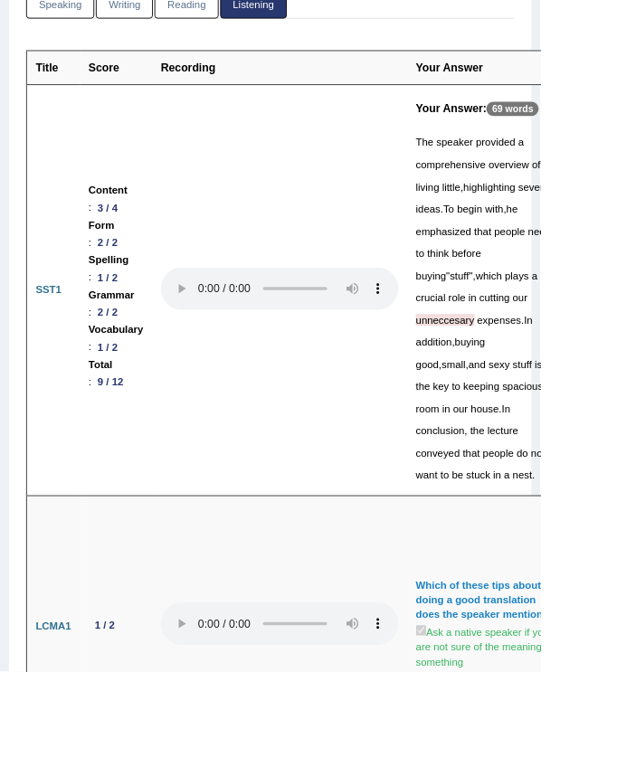
scroll to position [0, 0]
